Goal: Check status: Check status

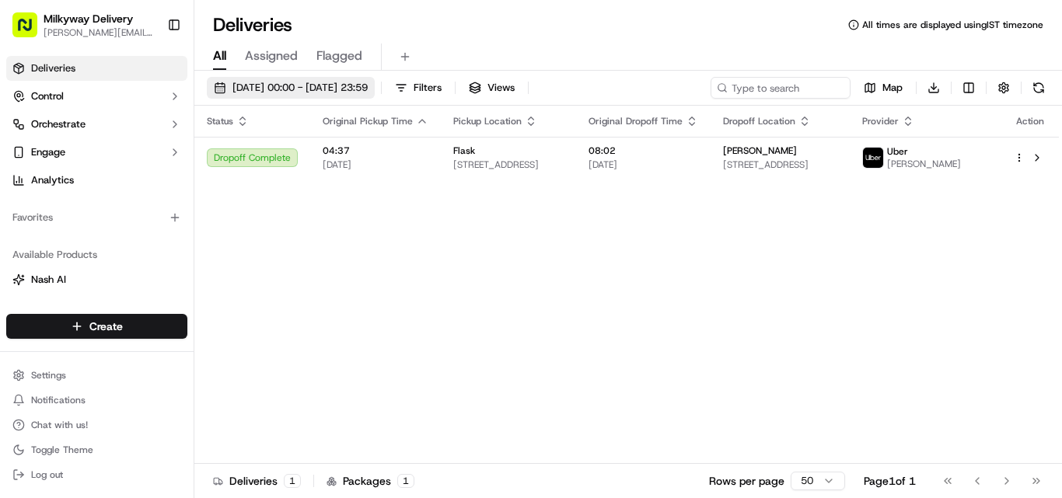
click at [274, 82] on span "[DATE] 00:00 - [DATE] 23:59" at bounding box center [299, 88] width 135 height 14
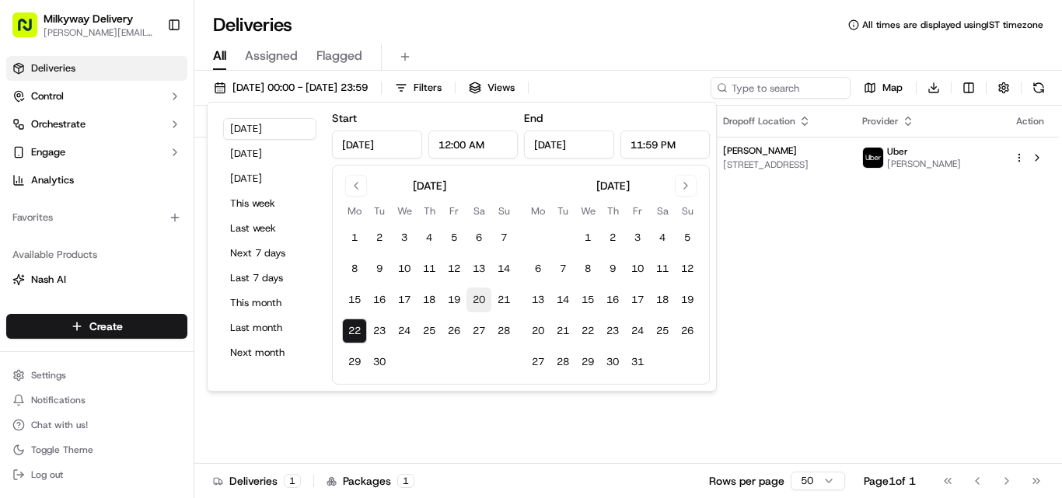
click at [473, 299] on button "20" at bounding box center [478, 300] width 25 height 25
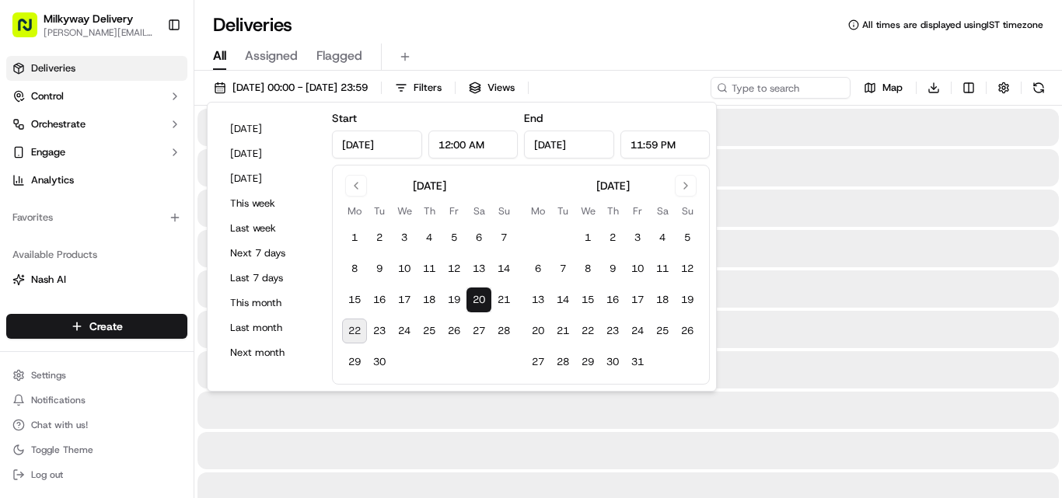
type input "[DATE]"
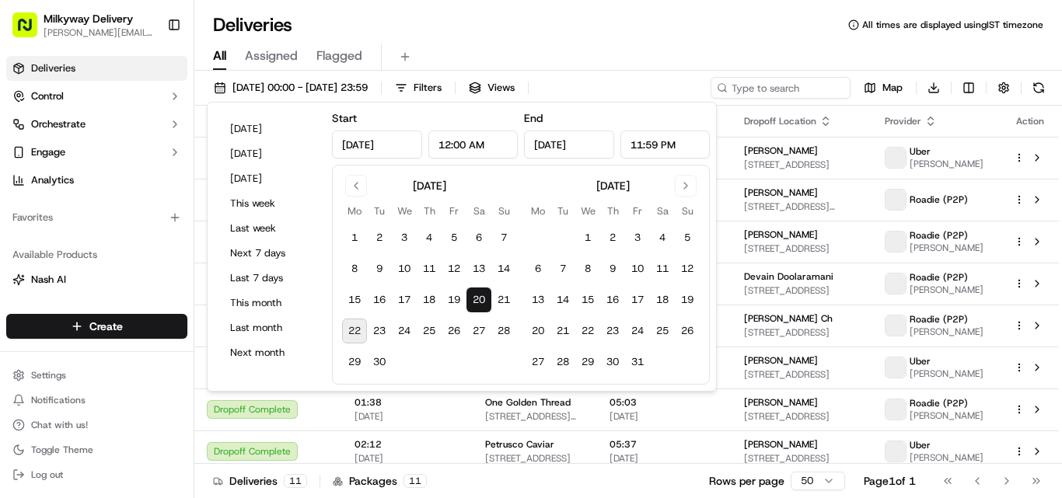
click at [347, 326] on button "22" at bounding box center [354, 331] width 25 height 25
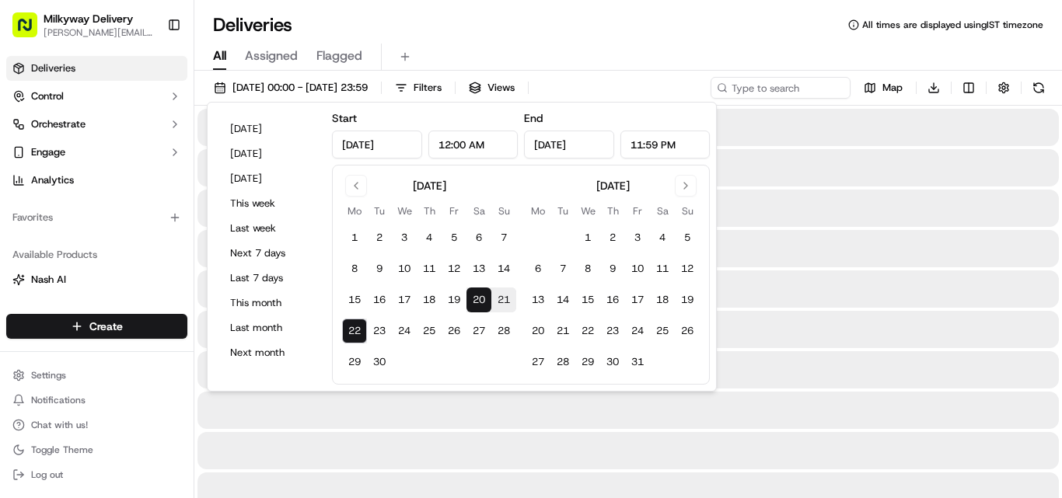
type input "[DATE]"
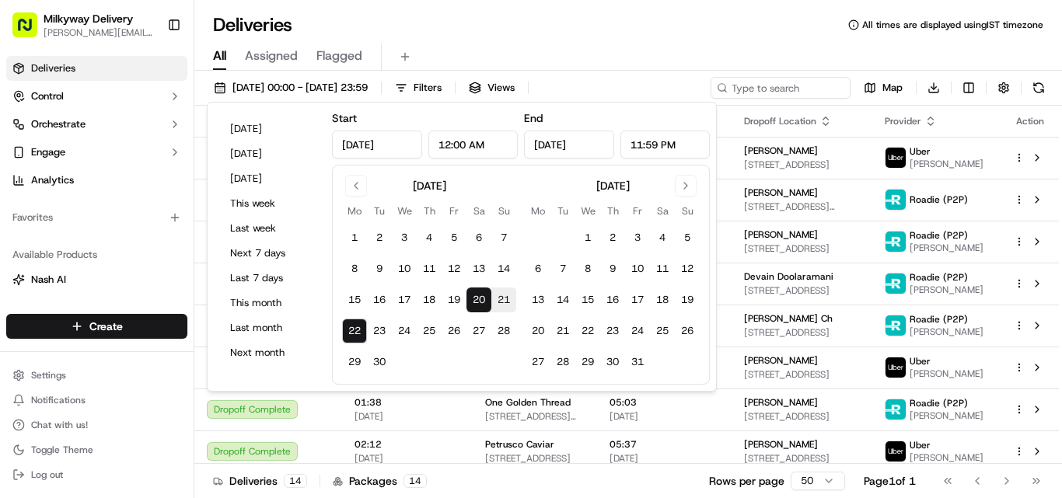
click at [651, 12] on div "Deliveries All times are displayed using IST timezone All Assigned Flagged [DAT…" at bounding box center [628, 249] width 868 height 498
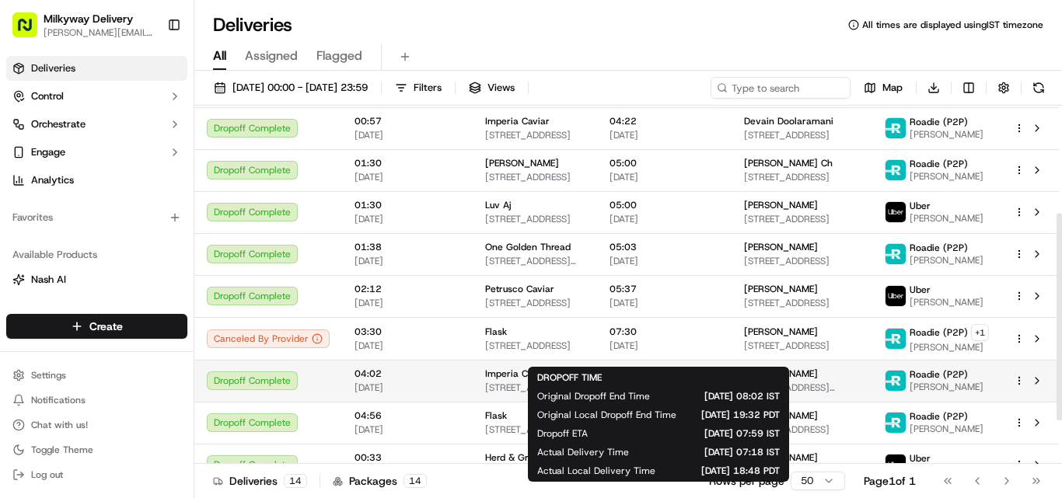
scroll to position [261, 0]
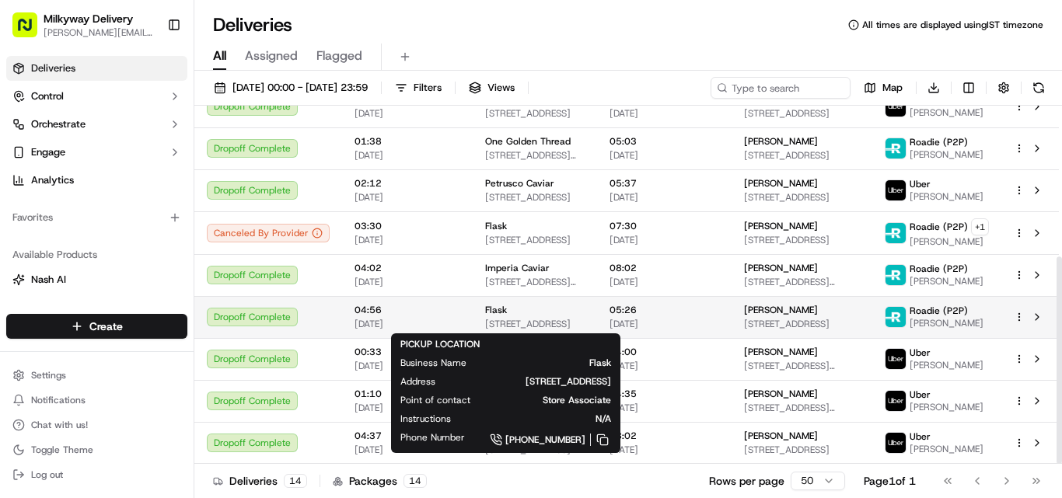
click at [527, 306] on div "Flask" at bounding box center [535, 310] width 100 height 12
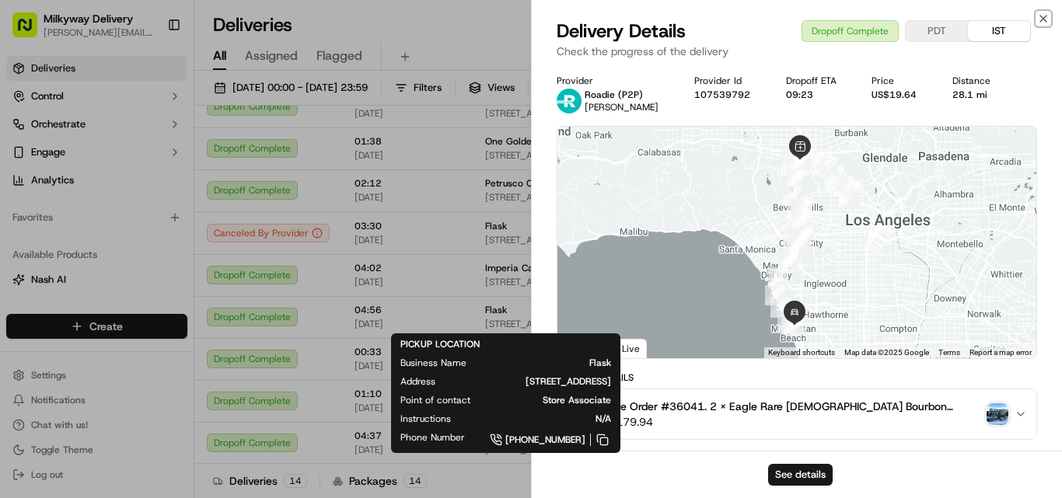
click at [1042, 18] on icon "button" at bounding box center [1043, 19] width 6 height 6
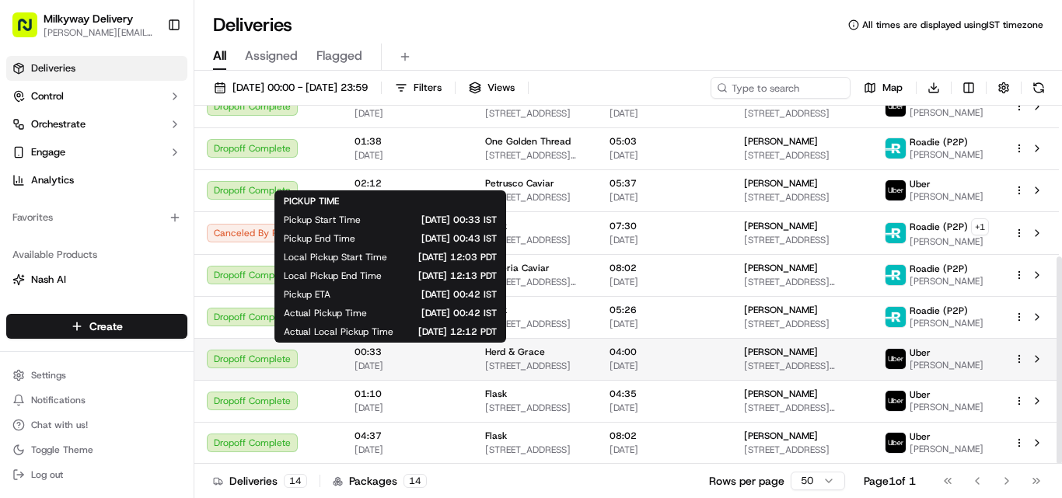
click at [368, 358] on span "00:33" at bounding box center [407, 352] width 106 height 12
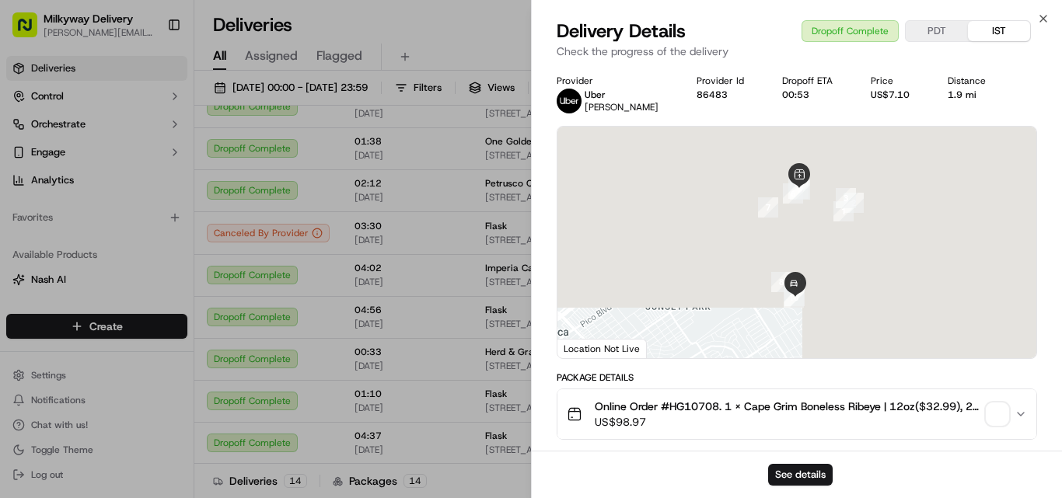
click at [700, 404] on span "Online Order #HG10708. 1 x Cape Grim Boneless Ribeye | 12oz($32.99), 2 x Cape G…" at bounding box center [788, 407] width 386 height 16
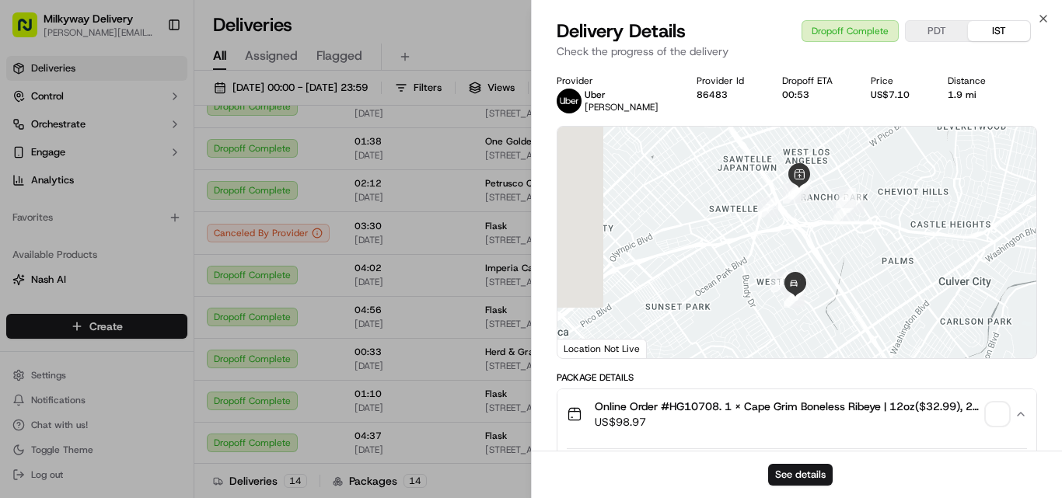
click at [700, 404] on span "Online Order #HG10708. 1 x Cape Grim Boneless Ribeye | 12oz($32.99), 2 x Cape G…" at bounding box center [788, 407] width 386 height 16
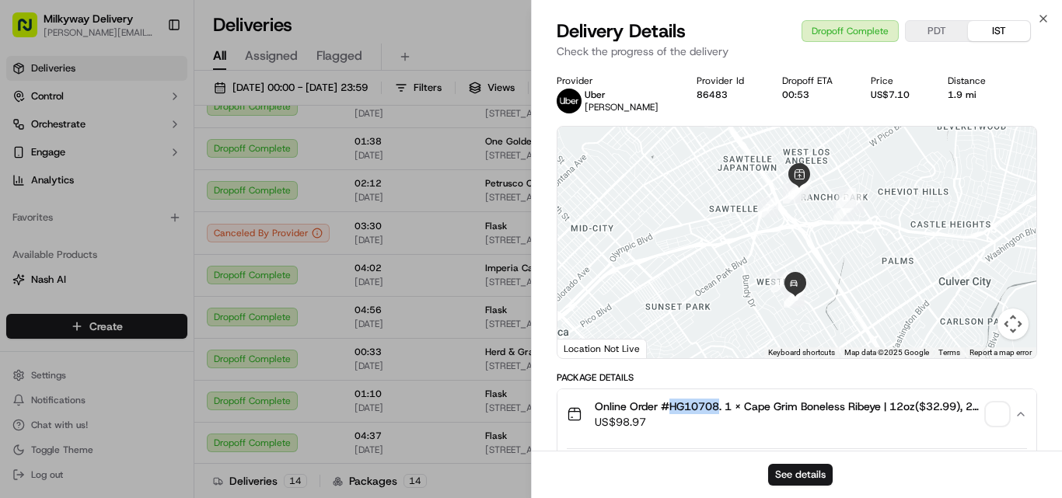
copy span "HG10708"
click at [950, 92] on div "1.9 mi" at bounding box center [973, 95] width 51 height 12
copy div "1.9 mi"
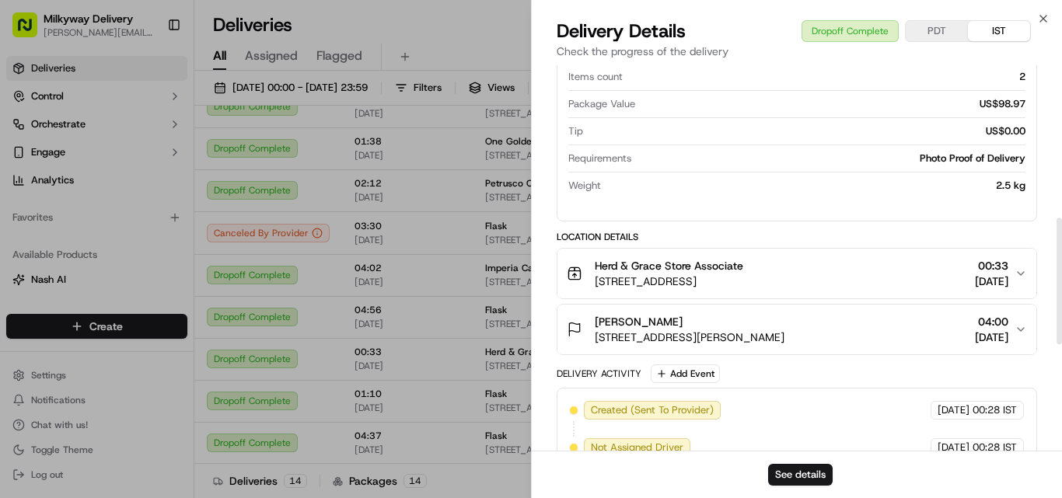
scroll to position [466, 0]
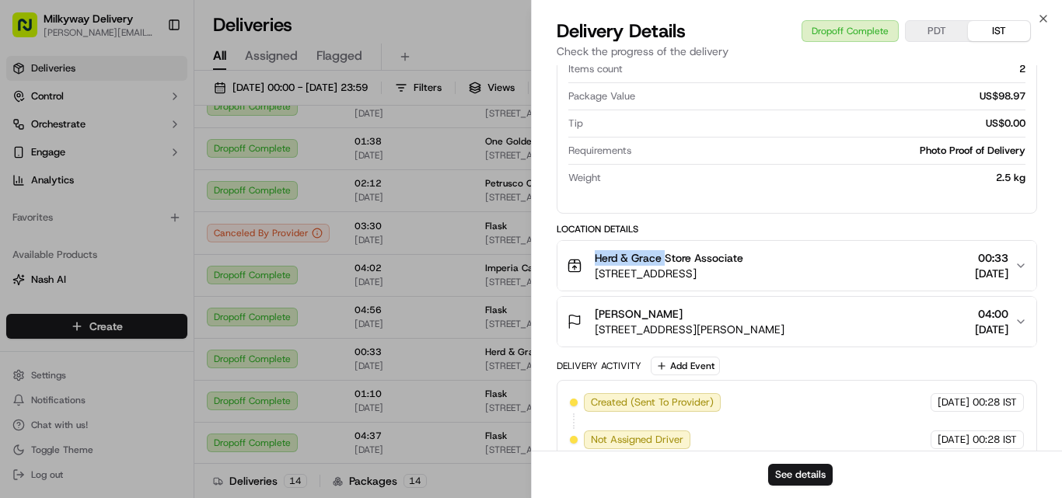
drag, startPoint x: 665, startPoint y: 260, endPoint x: 584, endPoint y: 258, distance: 80.9
click at [584, 258] on div "Herd & Grace Store Associate [STREET_ADDRESS]" at bounding box center [655, 265] width 176 height 31
copy span "Herd & Grace"
click at [1047, 17] on icon "button" at bounding box center [1043, 18] width 12 height 12
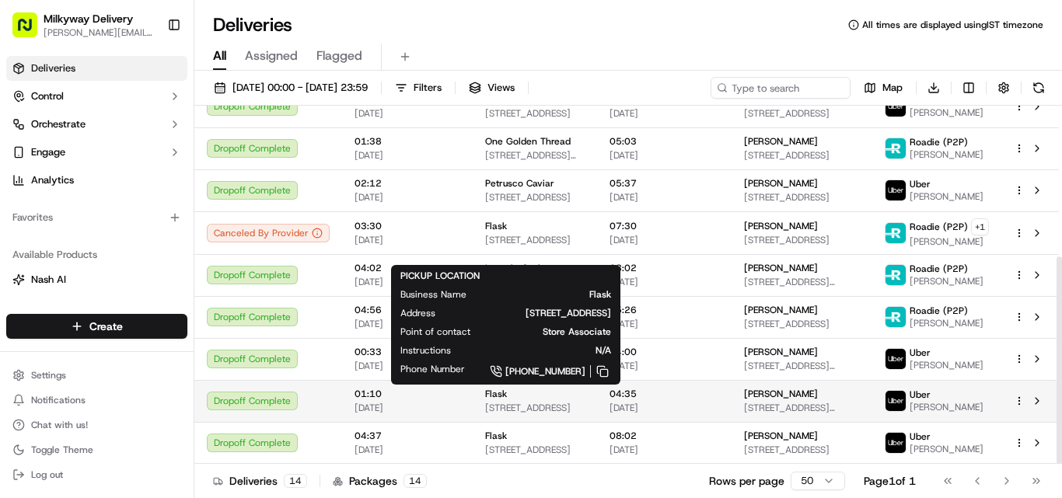
click at [532, 403] on span "[STREET_ADDRESS]" at bounding box center [535, 408] width 100 height 12
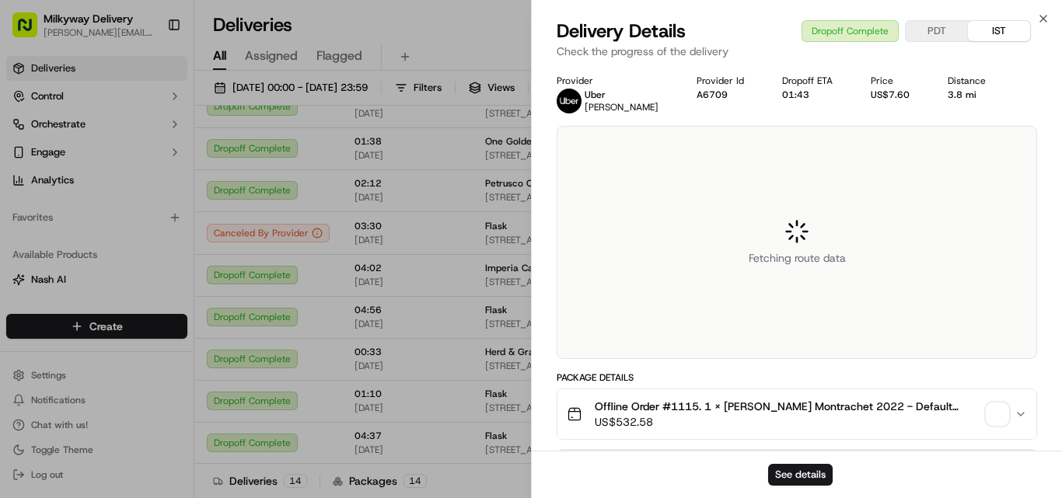
click at [684, 403] on span "Offline Order #1115. 1 x [PERSON_NAME] Montrachet 2022 - Default Title($79.99),…" at bounding box center [788, 407] width 386 height 16
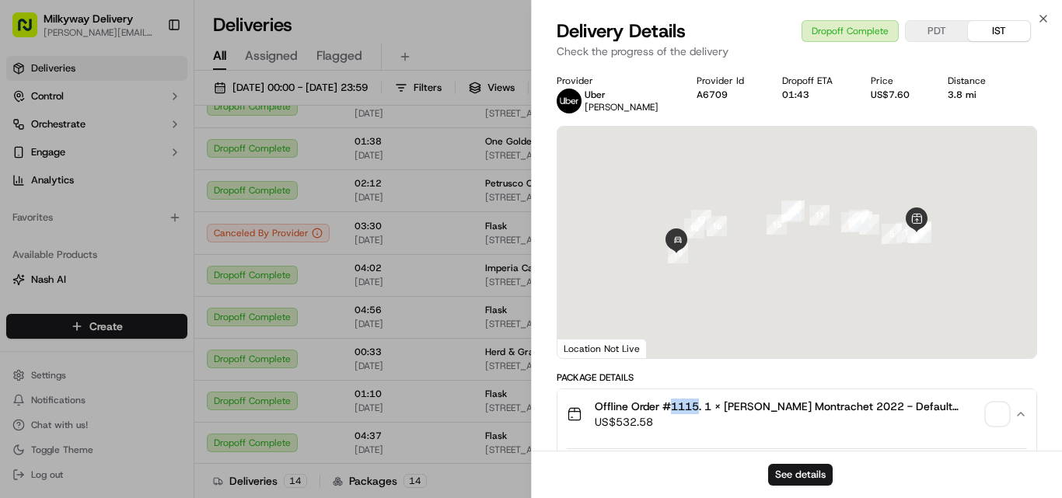
copy span "1115"
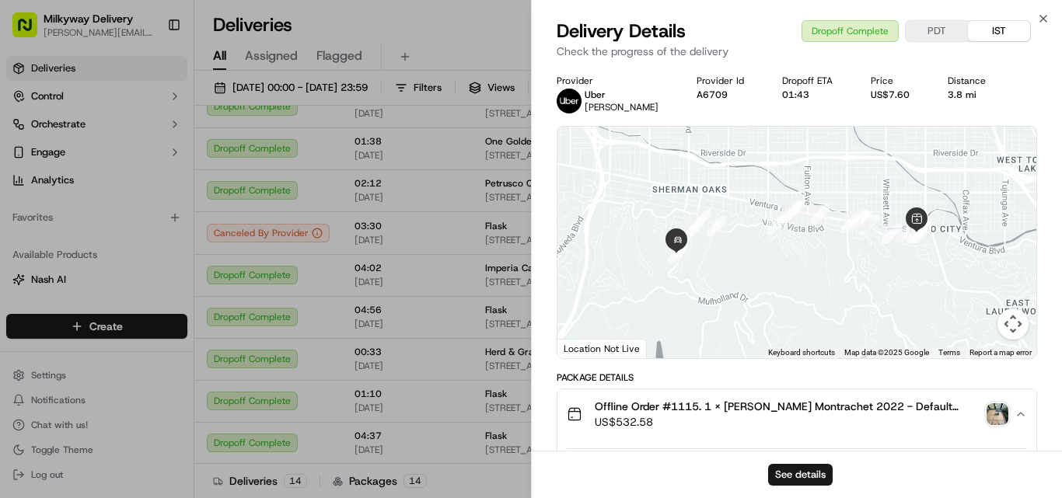
click at [956, 90] on div "3.8 mi" at bounding box center [973, 95] width 51 height 12
copy div "3.8 mi"
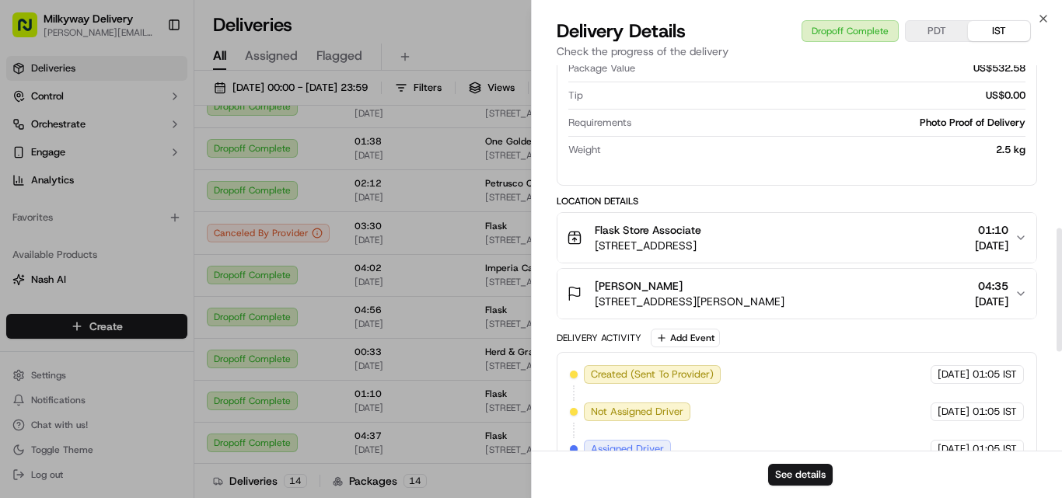
scroll to position [544, 0]
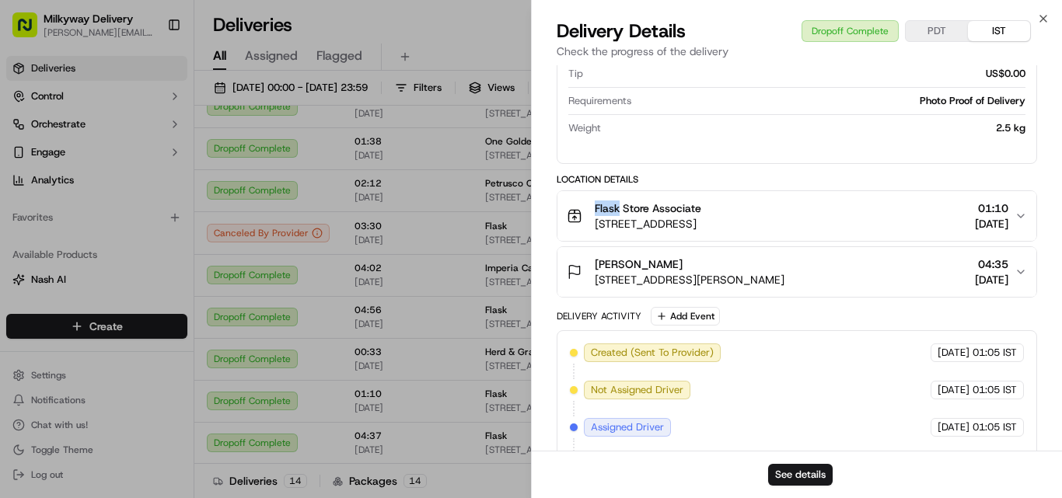
drag, startPoint x: 617, startPoint y: 208, endPoint x: 583, endPoint y: 211, distance: 34.3
click at [584, 211] on div "Flask Store Associate [STREET_ADDRESS]" at bounding box center [634, 216] width 134 height 31
copy span "Flask"
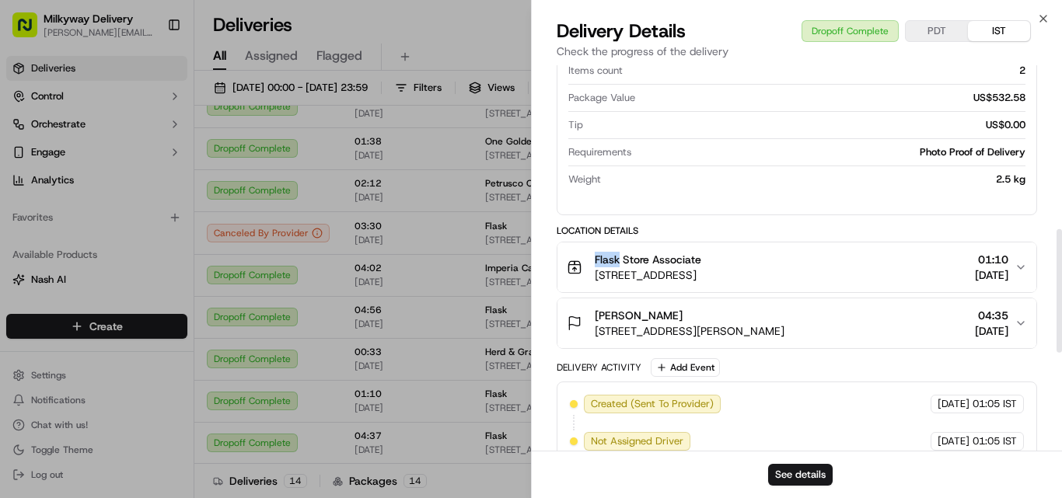
scroll to position [466, 0]
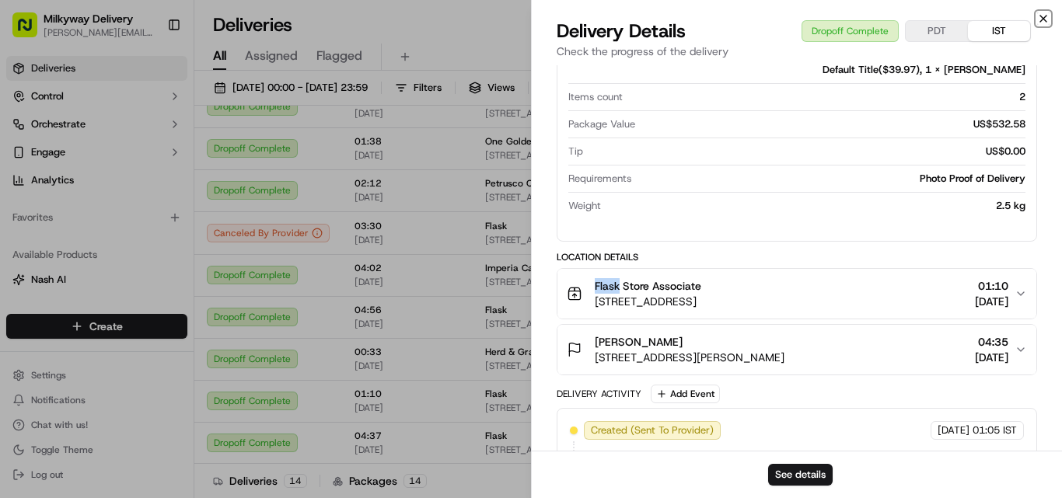
click at [1045, 17] on icon "button" at bounding box center [1043, 19] width 6 height 6
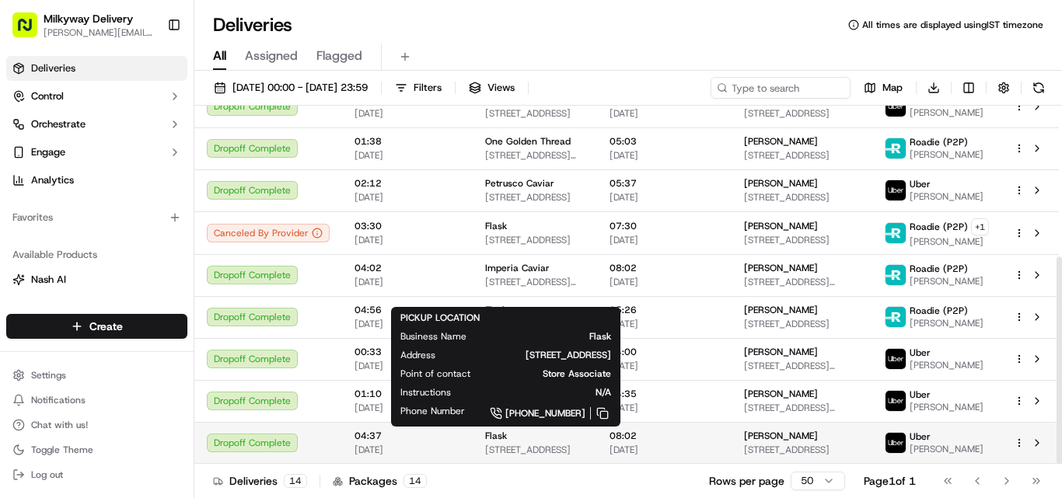
click at [529, 438] on div "Flask" at bounding box center [535, 436] width 100 height 12
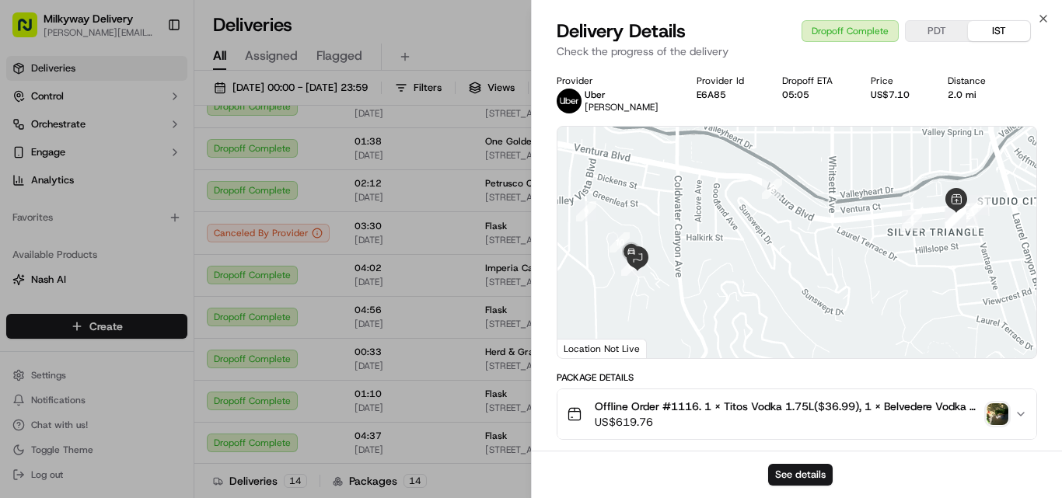
click at [684, 403] on span "Offline Order #1116. 1 x Titos Vodka 1.75L($36.99), 1 x Belvedere Vodka 1 Liter…" at bounding box center [788, 407] width 386 height 16
copy span "1116"
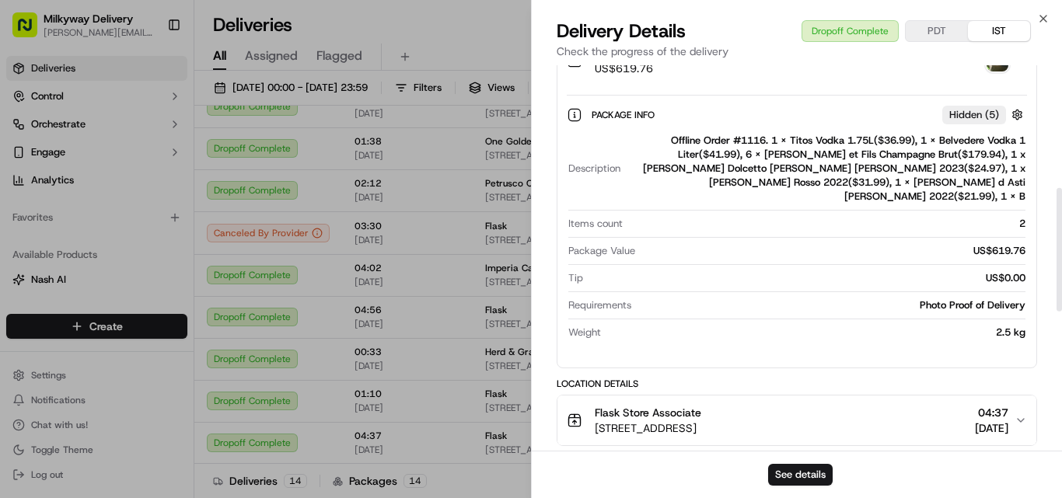
scroll to position [389, 0]
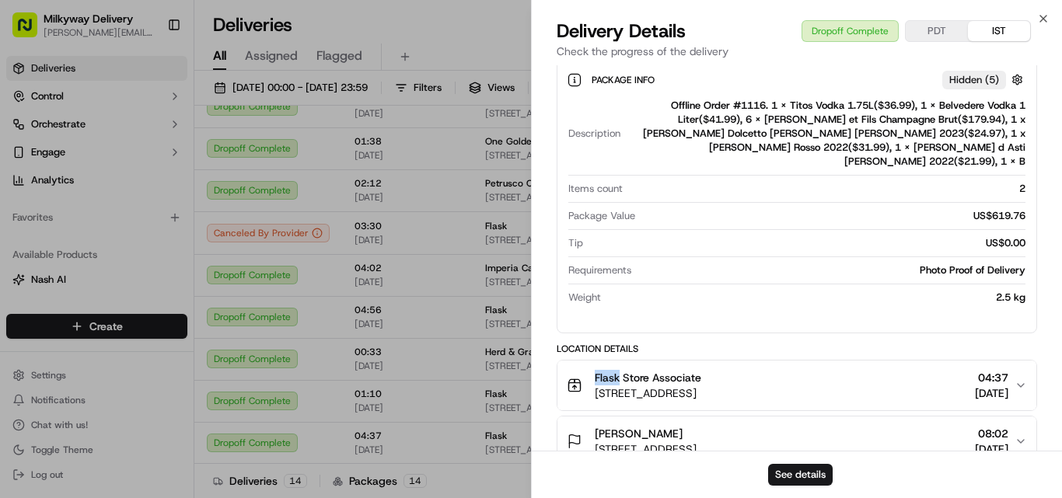
drag, startPoint x: 619, startPoint y: 362, endPoint x: 552, endPoint y: 367, distance: 67.0
click at [552, 367] on div "Provider [PERSON_NAME] Provider Id E6A85 Dropoff ETA 05:05 Price US$7.10 Distan…" at bounding box center [797, 283] width 530 height 1213
copy span "Flask"
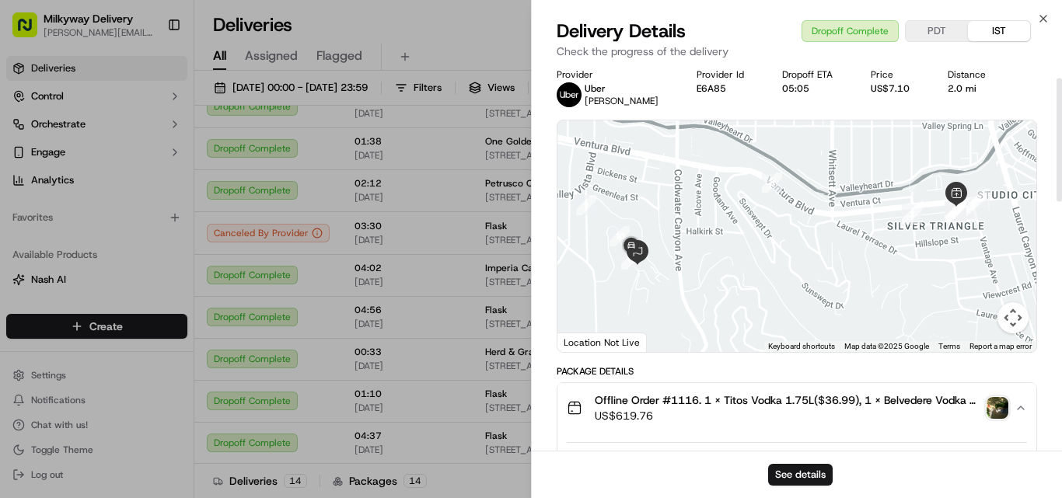
scroll to position [0, 0]
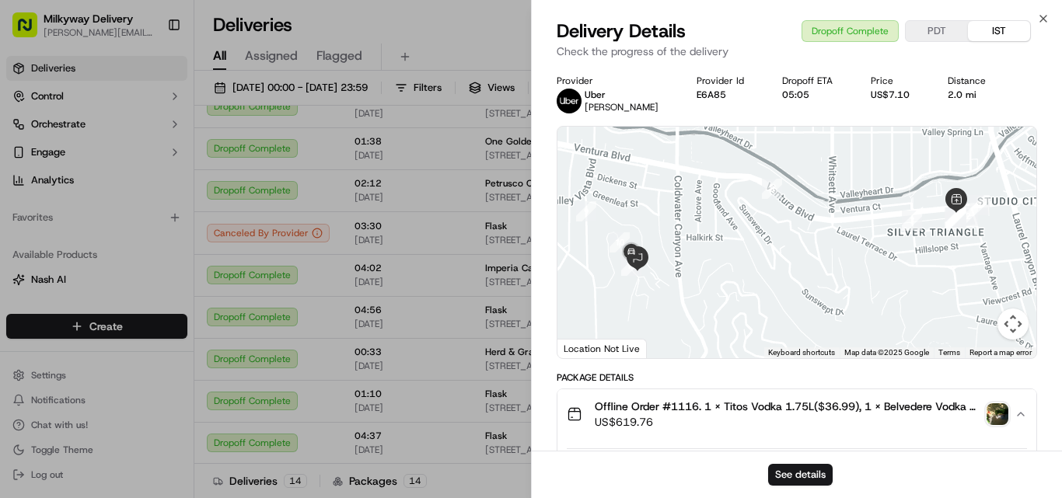
click at [953, 93] on div "2.0 mi" at bounding box center [973, 95] width 51 height 12
copy div "2.0 mi"
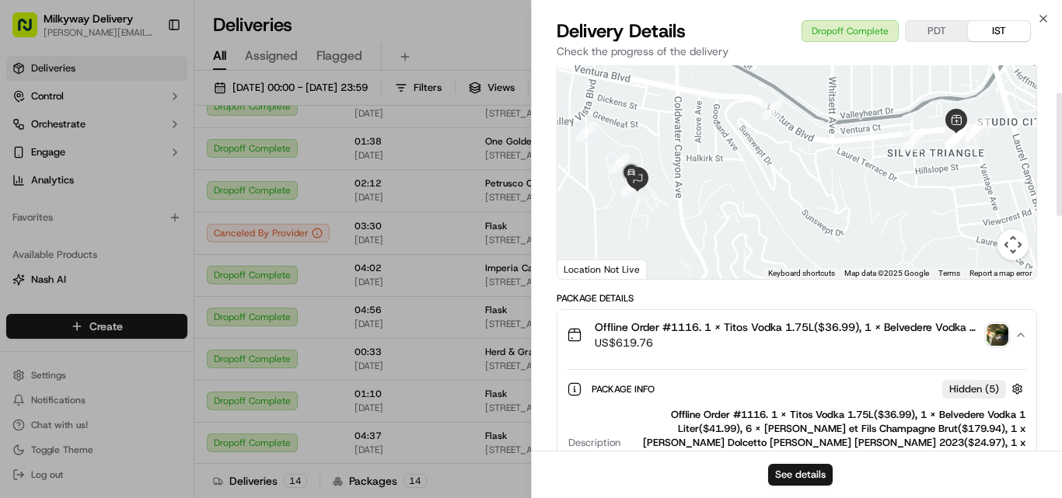
scroll to position [78, 0]
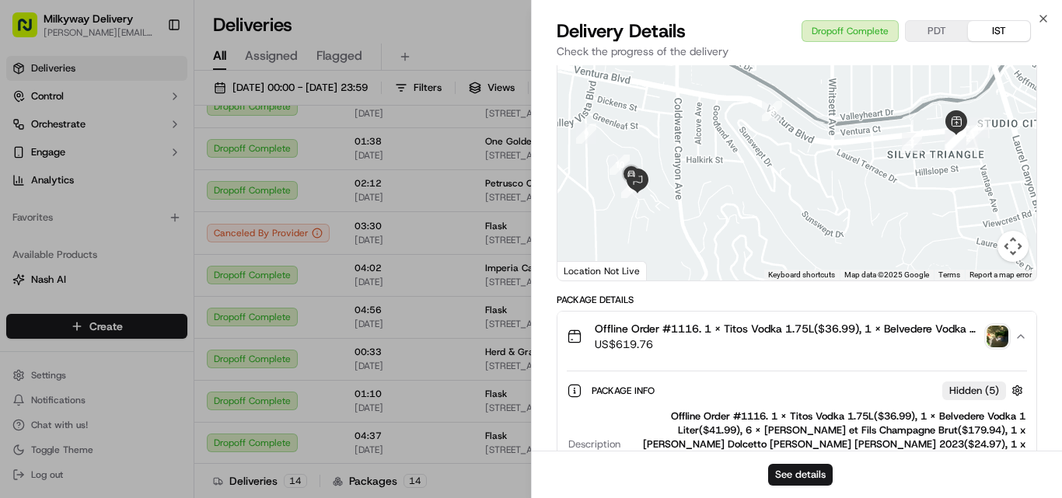
click at [991, 334] on img "button" at bounding box center [997, 337] width 22 height 22
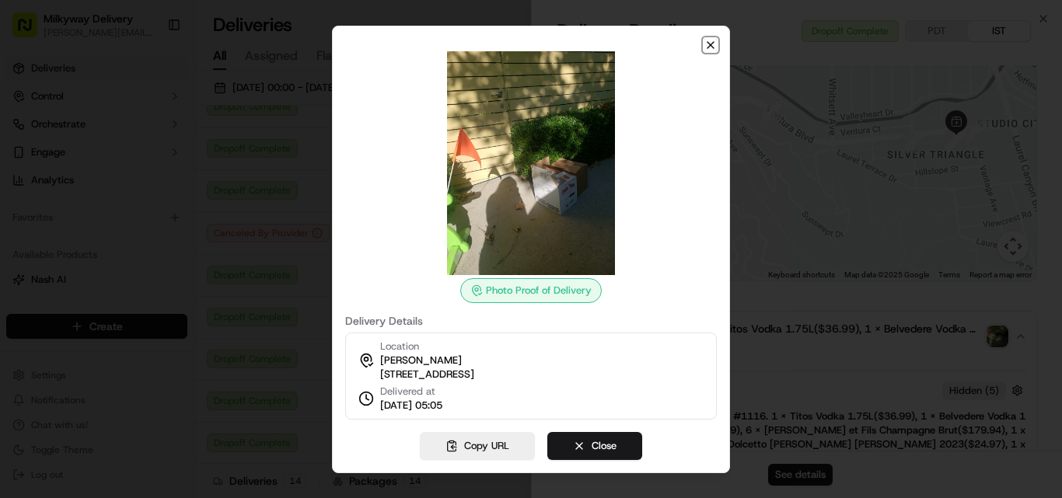
click at [711, 39] on icon "button" at bounding box center [710, 45] width 12 height 12
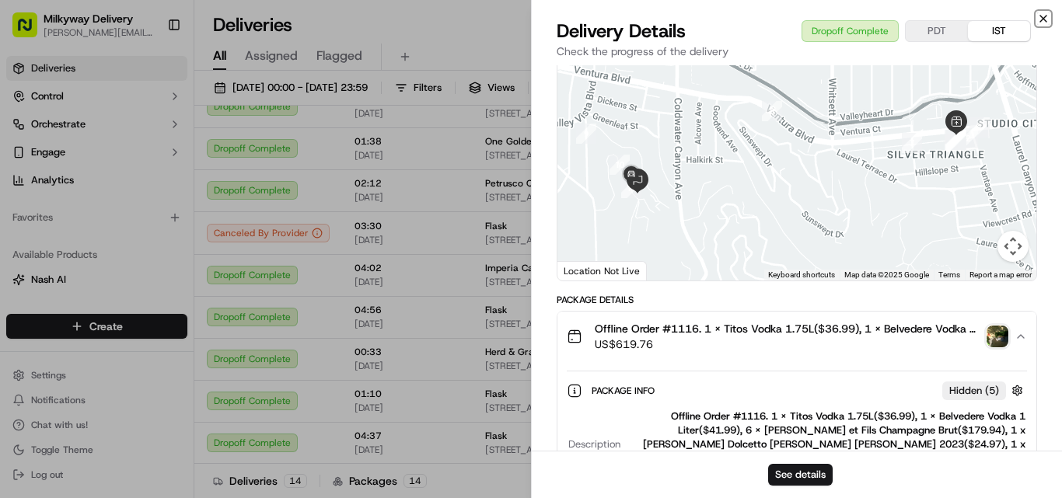
click at [1043, 13] on icon "button" at bounding box center [1043, 18] width 12 height 12
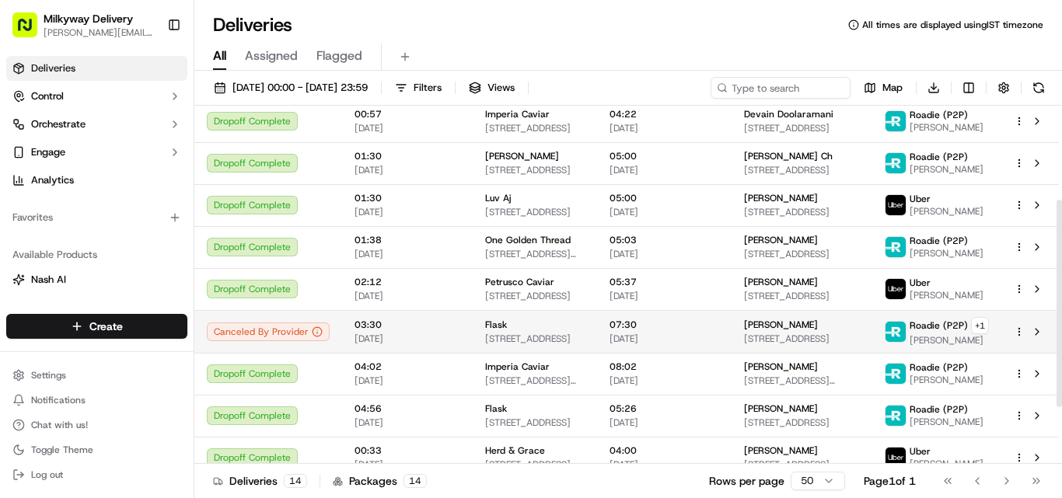
scroll to position [261, 0]
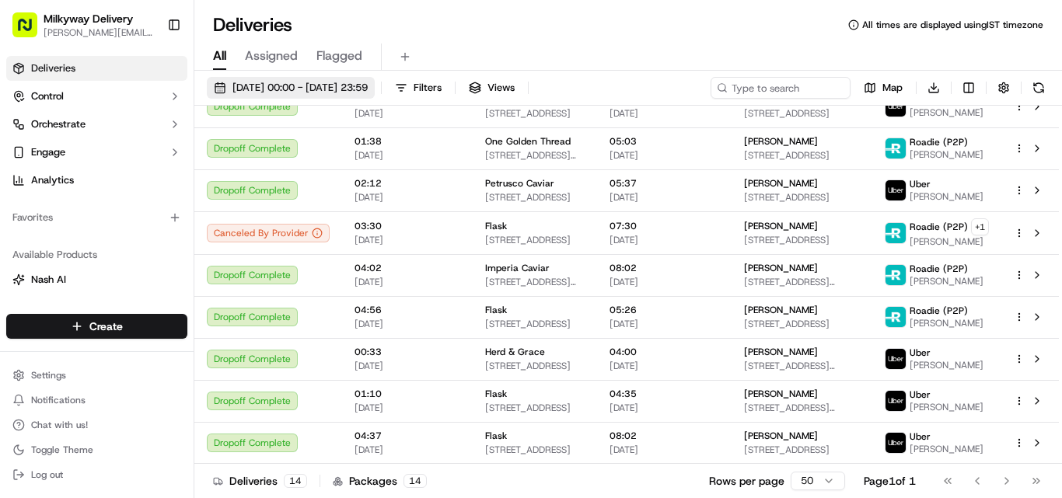
click at [360, 82] on span "[DATE] 00:00 - [DATE] 23:59" at bounding box center [299, 88] width 135 height 14
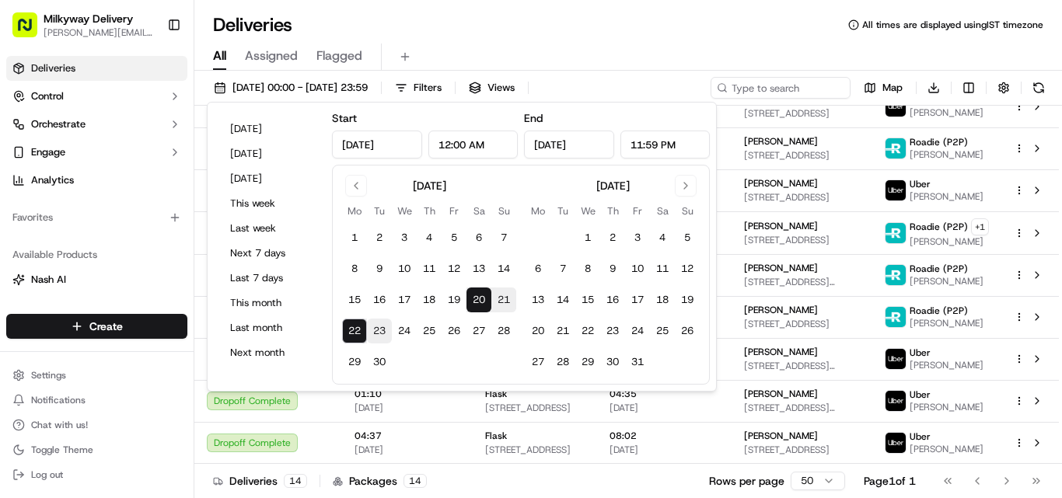
click at [380, 330] on button "23" at bounding box center [379, 331] width 25 height 25
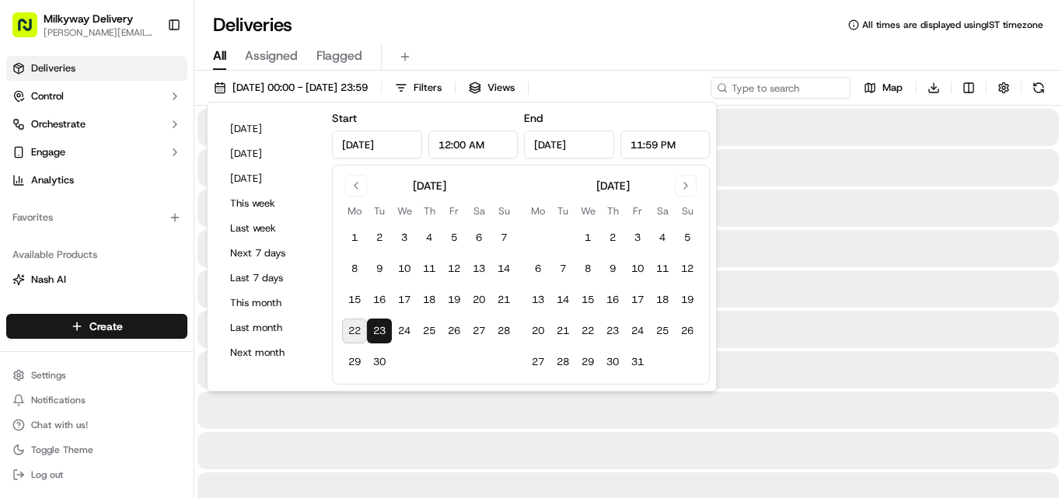
type input "[DATE]"
click at [477, 299] on button "20" at bounding box center [478, 300] width 25 height 25
type input "[DATE]"
click at [671, 24] on div "Deliveries All times are displayed using IST timezone" at bounding box center [628, 24] width 868 height 25
